Goal: Task Accomplishment & Management: Use online tool/utility

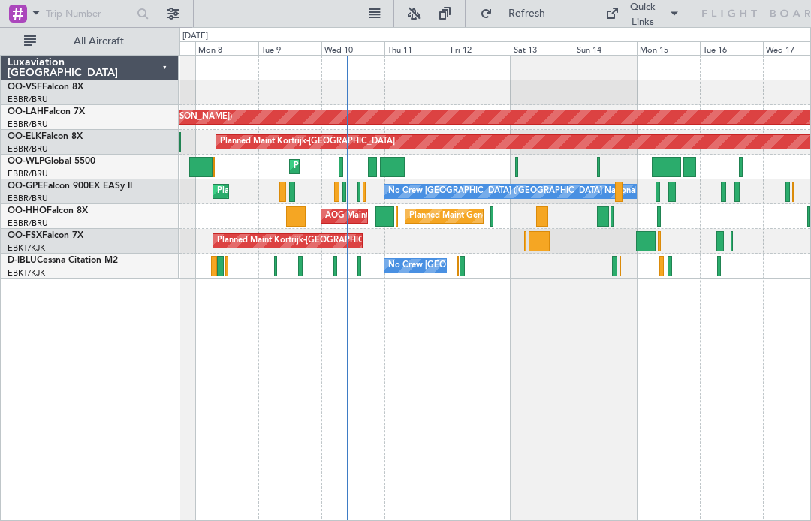
click at [377, 223] on div at bounding box center [385, 217] width 19 height 20
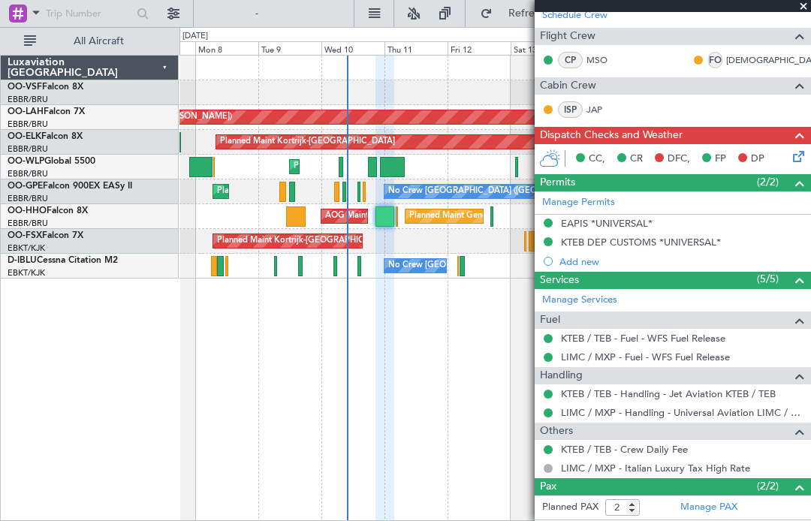
click at [381, 219] on div at bounding box center [385, 217] width 19 height 20
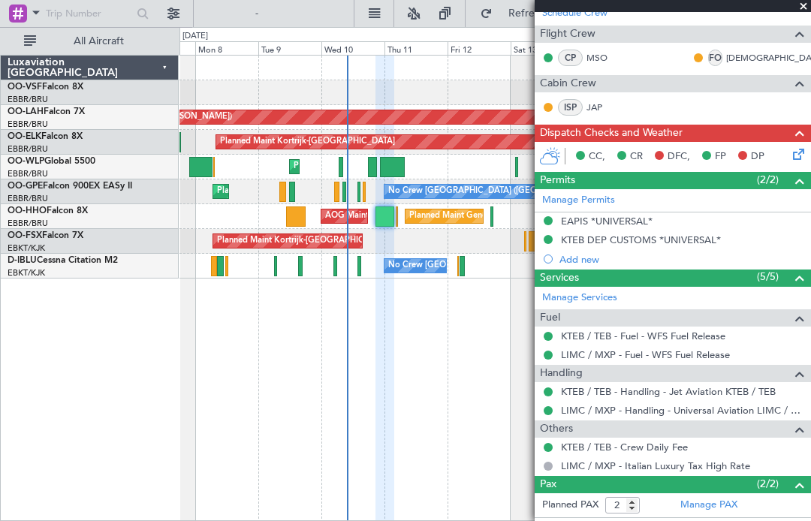
scroll to position [295, 0]
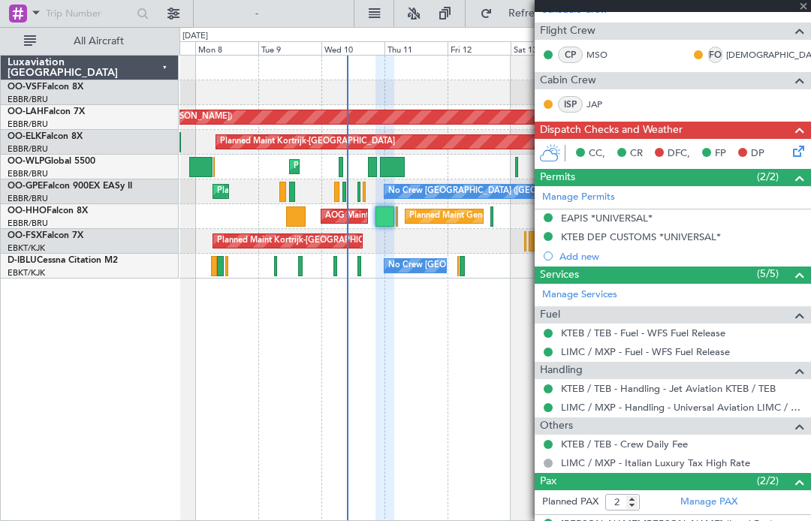
click at [339, 220] on div "AOG Maint [US_STATE] ([GEOGRAPHIC_DATA])" at bounding box center [416, 216] width 182 height 23
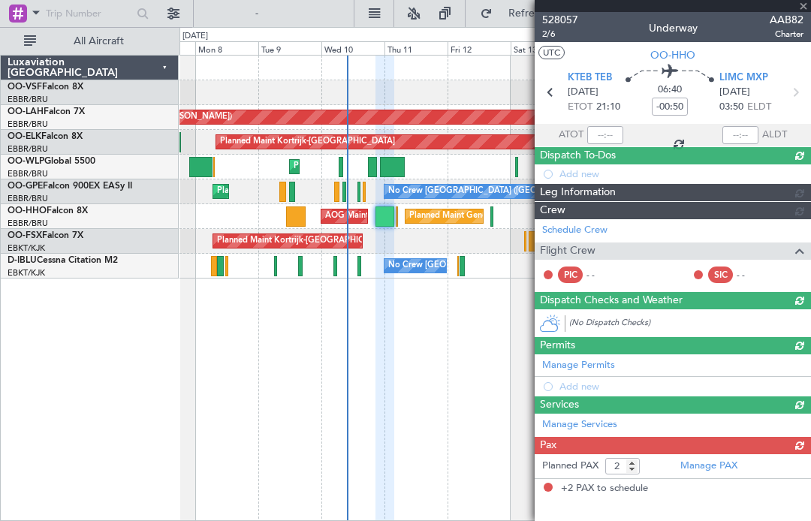
click at [325, 219] on div "AOG Maint [US_STATE] ([GEOGRAPHIC_DATA])" at bounding box center [416, 216] width 182 height 23
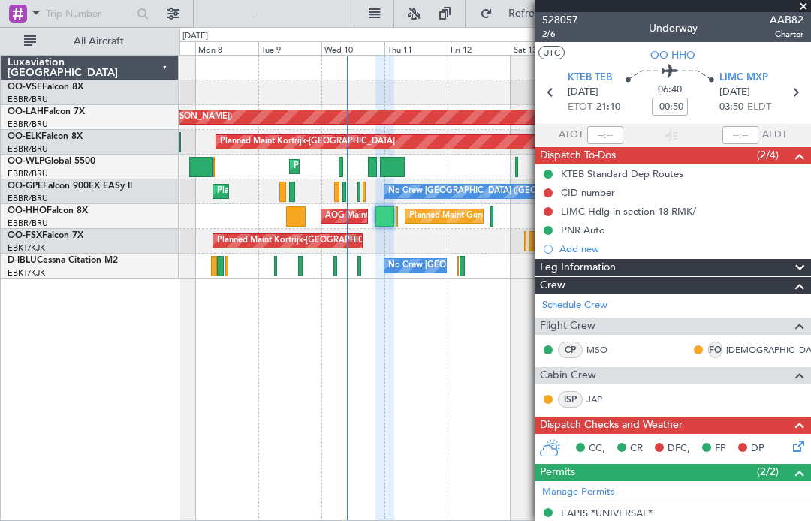
click at [382, 216] on div at bounding box center [385, 217] width 19 height 20
click at [753, 77] on span "LIMC MXP" at bounding box center [743, 78] width 49 height 15
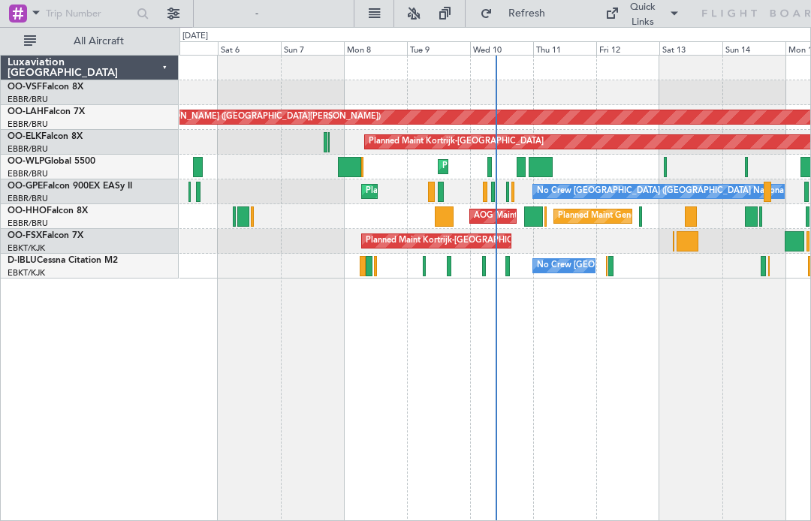
click at [531, 224] on div at bounding box center [533, 217] width 19 height 20
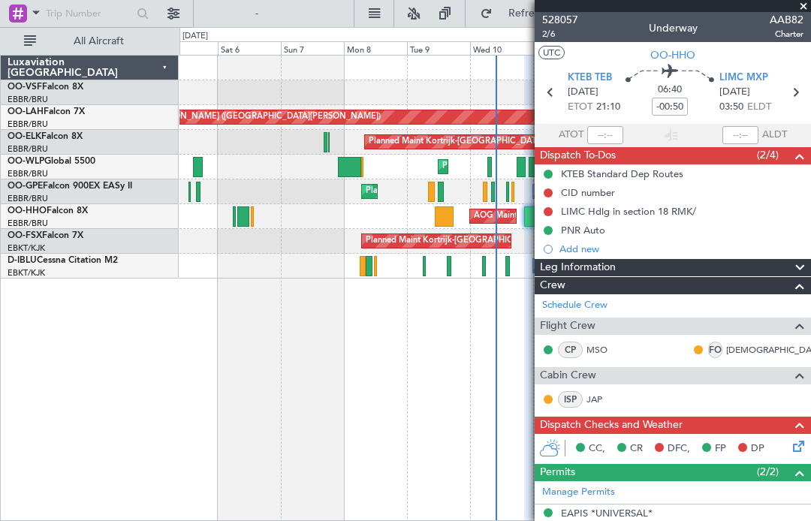
click at [810, 8] on span at bounding box center [803, 7] width 15 height 14
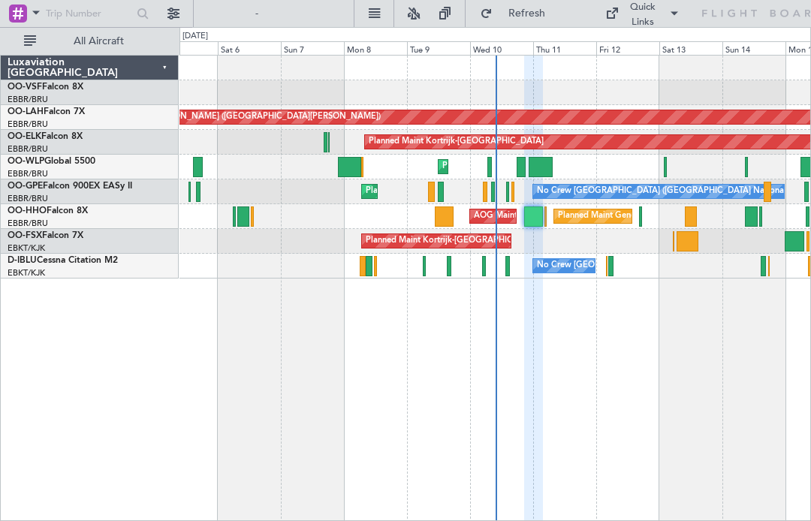
type input "0"
